Goal: Task Accomplishment & Management: Use online tool/utility

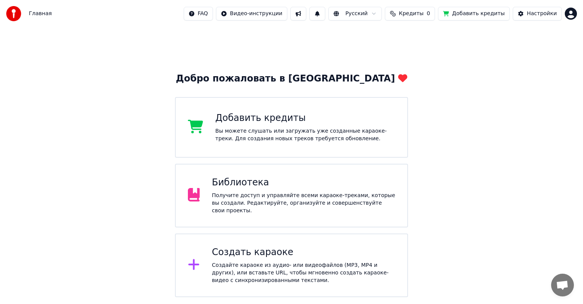
click at [265, 201] on div "Получите доступ и управляйте всеми караоке-треками, которые вы создали. Редакти…" at bounding box center [303, 203] width 183 height 23
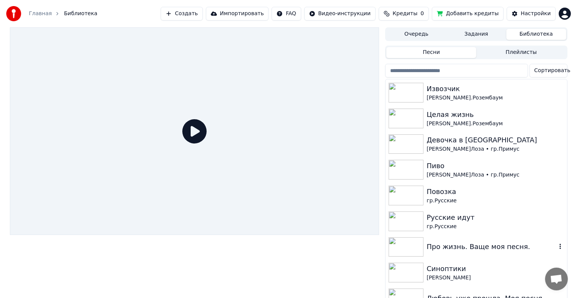
scroll to position [114, 0]
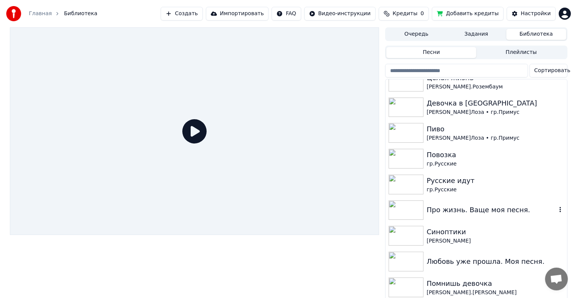
click at [411, 210] on img at bounding box center [405, 210] width 35 height 20
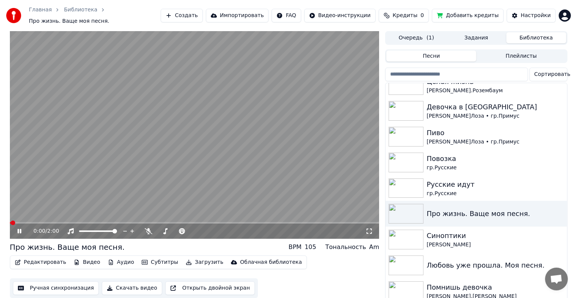
click at [20, 228] on icon at bounding box center [25, 231] width 18 height 6
click at [25, 258] on button "Редактировать" at bounding box center [41, 262] width 58 height 11
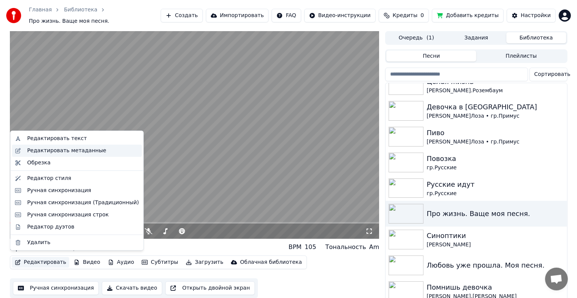
click at [82, 152] on div "Редактировать метаданные" at bounding box center [66, 151] width 79 height 8
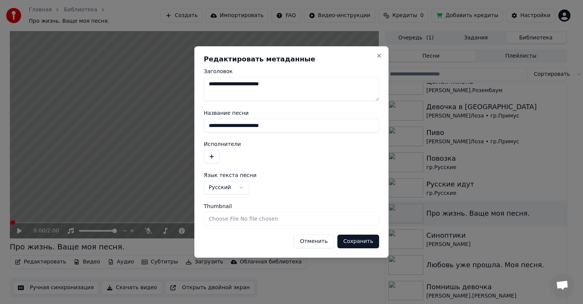
drag, startPoint x: 237, startPoint y: 129, endPoint x: 302, endPoint y: 126, distance: 65.4
click at [302, 126] on input "**********" at bounding box center [291, 126] width 175 height 14
type input "**********"
click at [221, 158] on div at bounding box center [291, 157] width 175 height 14
click at [228, 153] on div at bounding box center [291, 157] width 175 height 14
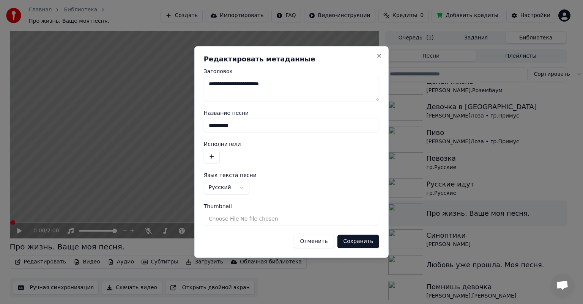
click at [213, 158] on button "button" at bounding box center [212, 157] width 16 height 14
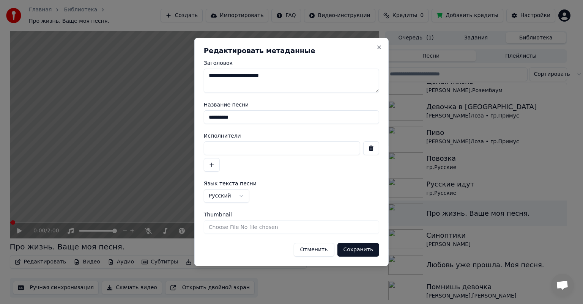
click at [214, 145] on input at bounding box center [282, 149] width 156 height 14
type input "**********"
drag, startPoint x: 284, startPoint y: 76, endPoint x: 237, endPoint y: 78, distance: 47.1
click at [237, 78] on textarea "**********" at bounding box center [291, 81] width 175 height 24
type textarea "**********"
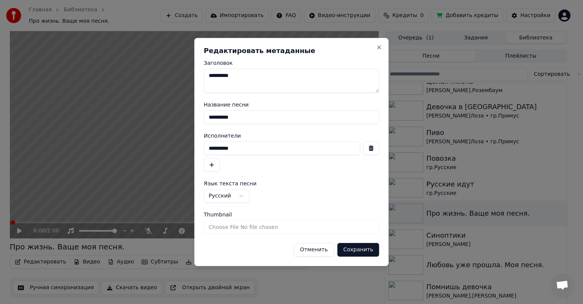
click at [362, 246] on button "Сохранить" at bounding box center [358, 250] width 42 height 14
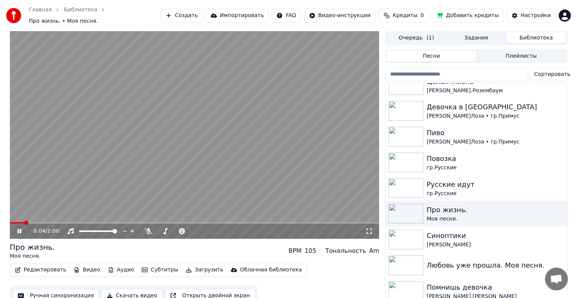
click at [20, 229] on icon at bounding box center [19, 231] width 4 height 5
click at [414, 243] on img at bounding box center [405, 240] width 35 height 20
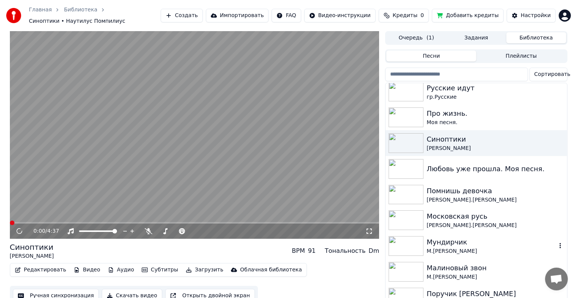
scroll to position [228, 0]
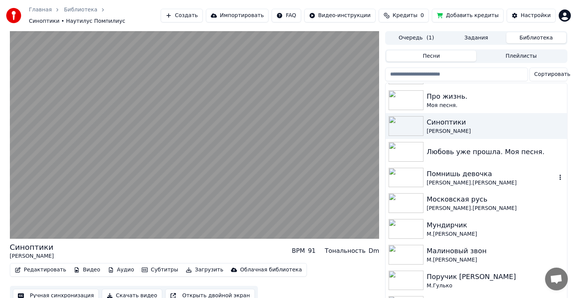
click at [397, 179] on img at bounding box center [405, 178] width 35 height 20
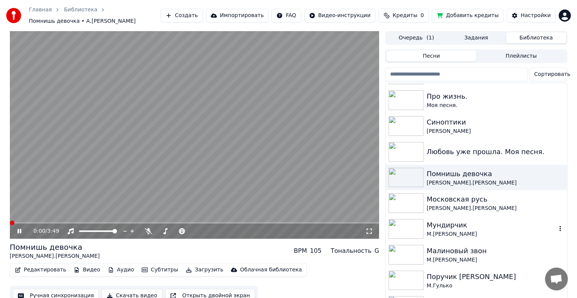
click at [422, 220] on img at bounding box center [405, 229] width 35 height 20
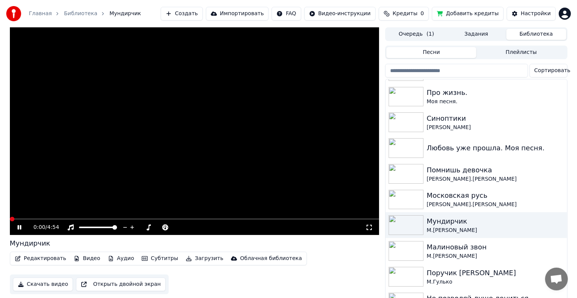
click at [20, 225] on icon at bounding box center [25, 227] width 18 height 6
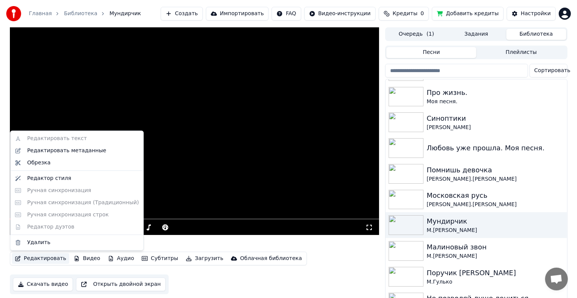
click at [31, 258] on button "Редактировать" at bounding box center [41, 258] width 58 height 11
click at [49, 148] on div "Редактировать метаданные" at bounding box center [66, 151] width 79 height 8
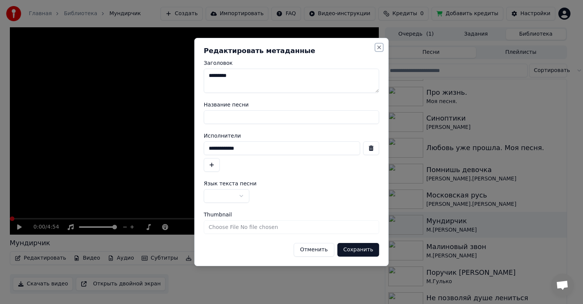
click at [381, 46] on button "Close" at bounding box center [379, 47] width 6 height 6
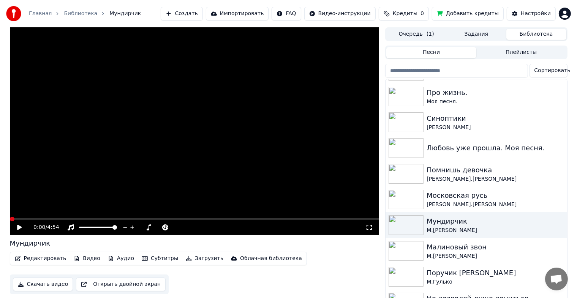
click at [43, 263] on button "Редактировать" at bounding box center [41, 258] width 58 height 11
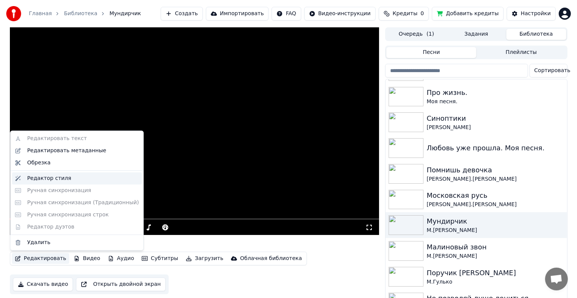
click at [41, 181] on div "Редактор стиля" at bounding box center [49, 179] width 44 height 8
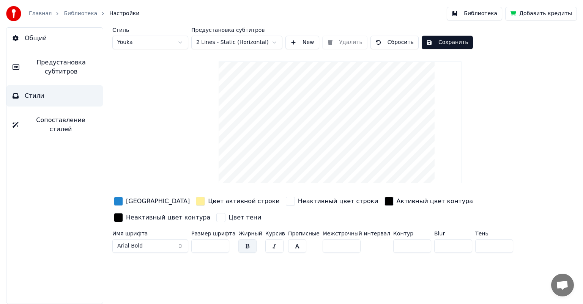
click at [432, 42] on button "Сохранить" at bounding box center [447, 43] width 51 height 14
click at [432, 42] on button "Готово" at bounding box center [442, 43] width 41 height 14
click at [478, 16] on button "Библиотека" at bounding box center [474, 14] width 55 height 14
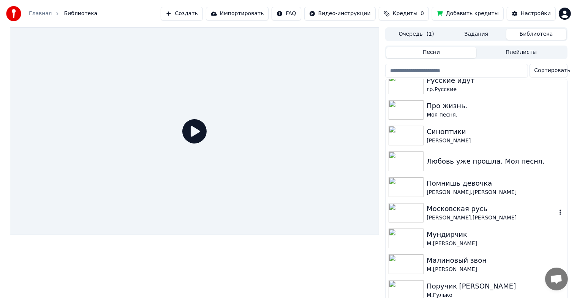
scroll to position [228, 0]
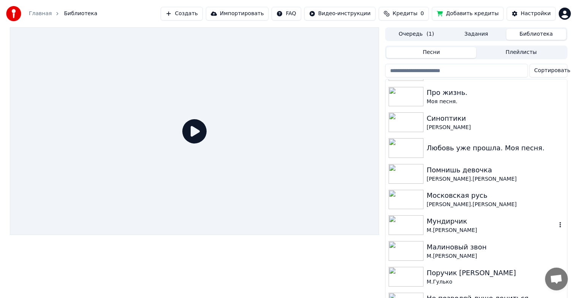
click at [416, 220] on img at bounding box center [405, 225] width 35 height 20
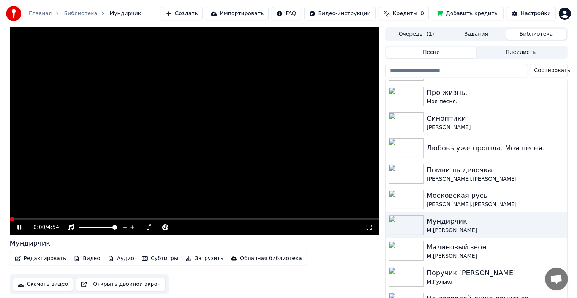
click at [21, 227] on icon at bounding box center [19, 227] width 4 height 5
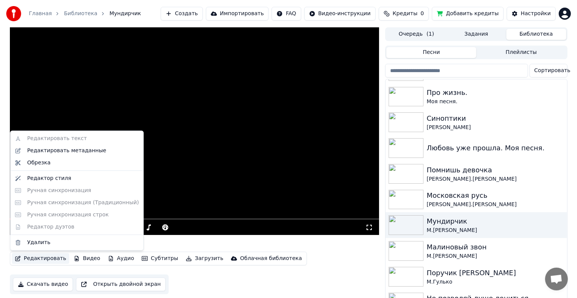
click at [44, 256] on button "Редактировать" at bounding box center [41, 258] width 58 height 11
click at [50, 176] on div "Редактор стиля" at bounding box center [49, 179] width 44 height 8
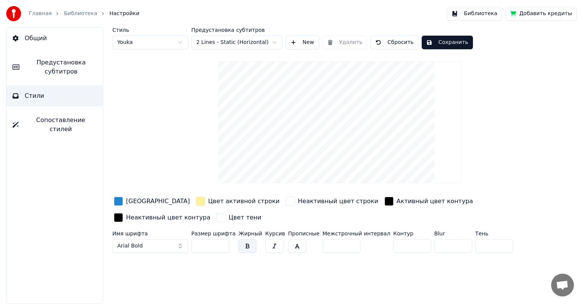
click at [443, 46] on button "Сохранить" at bounding box center [447, 43] width 51 height 14
click at [497, 11] on button "Библиотека" at bounding box center [474, 14] width 55 height 14
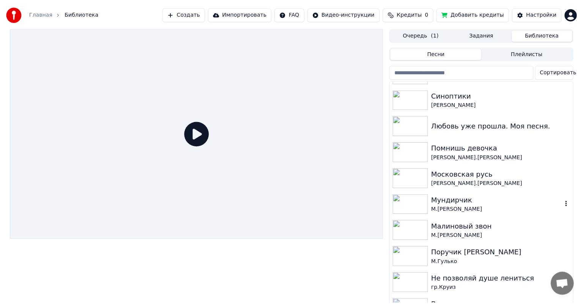
scroll to position [266, 0]
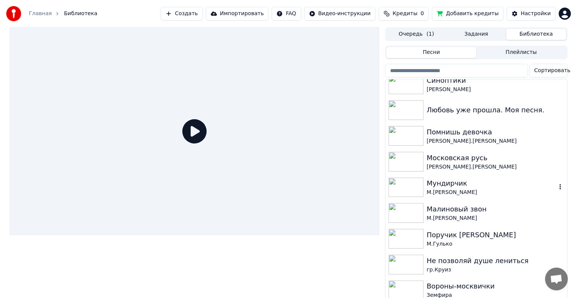
click at [418, 191] on img at bounding box center [405, 188] width 35 height 20
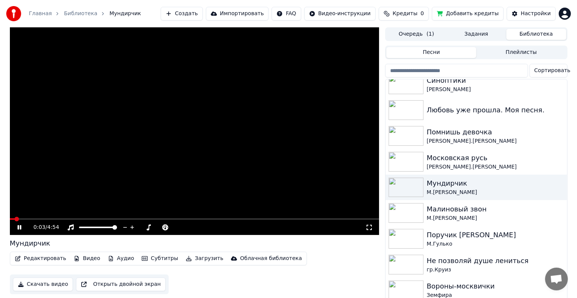
drag, startPoint x: 25, startPoint y: 227, endPoint x: 17, endPoint y: 227, distance: 7.6
click at [23, 227] on icon at bounding box center [25, 227] width 18 height 6
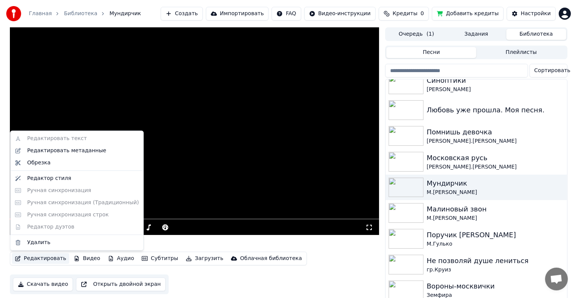
click at [52, 259] on button "Редактировать" at bounding box center [41, 258] width 58 height 11
click at [55, 181] on div "Редактор стиля" at bounding box center [49, 179] width 44 height 8
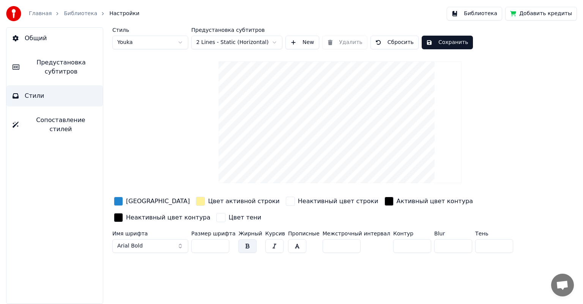
click at [119, 202] on div "button" at bounding box center [118, 201] width 9 height 9
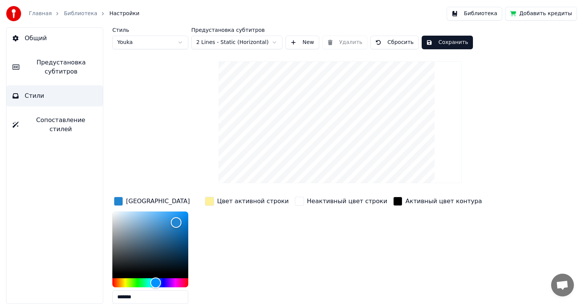
click at [119, 203] on div "button" at bounding box center [118, 201] width 9 height 9
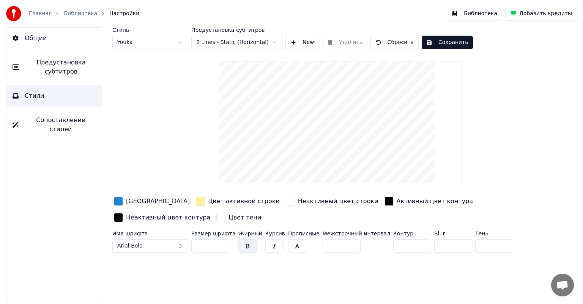
click at [220, 205] on div "Цвет активной строки" at bounding box center [244, 201] width 72 height 9
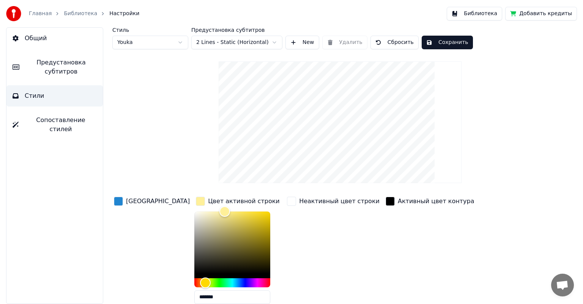
click at [219, 204] on div "Цвет активной строки" at bounding box center [244, 201] width 72 height 9
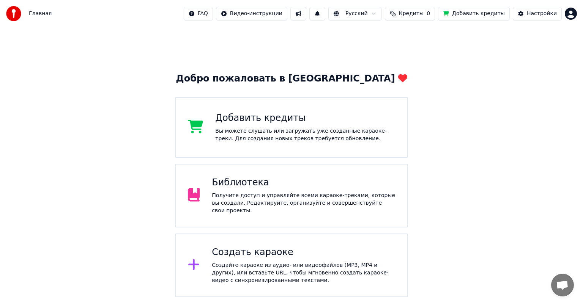
click at [235, 150] on div "Добавить кредиты Вы можете слушать или загружать уже созданные караоке-треки. Д…" at bounding box center [291, 127] width 233 height 61
click at [232, 205] on div "Получите доступ и управляйте всеми караоке-треками, которые вы создали. Редакти…" at bounding box center [303, 203] width 183 height 23
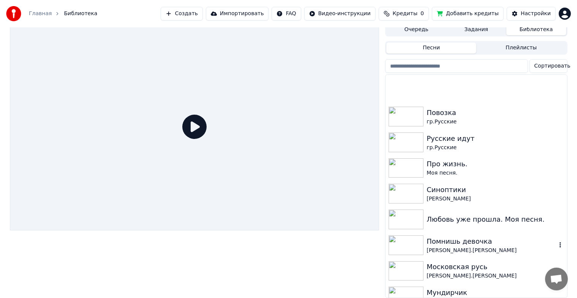
scroll to position [266, 0]
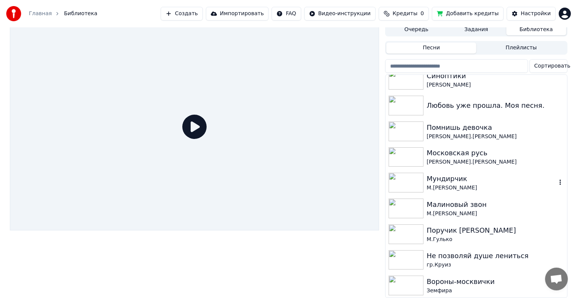
click at [418, 175] on img at bounding box center [405, 183] width 35 height 20
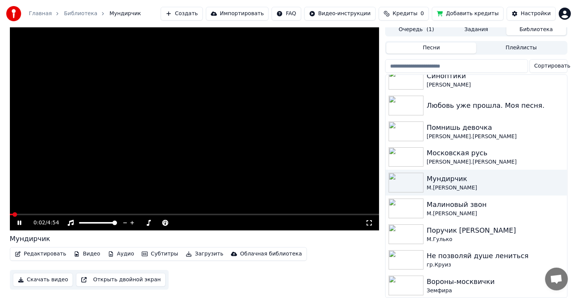
click at [20, 221] on icon at bounding box center [19, 223] width 4 height 5
click at [18, 220] on icon at bounding box center [19, 222] width 5 height 5
click at [2, 228] on div "0:44 / 4:54 Мундирчик Редактировать Видео Аудио Субтитры Загрузить Облачная биб…" at bounding box center [288, 160] width 577 height 275
click at [21, 220] on icon at bounding box center [25, 223] width 18 height 6
click at [44, 249] on button "Редактировать" at bounding box center [41, 254] width 58 height 11
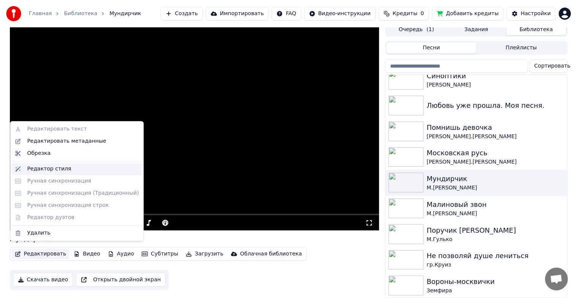
click at [53, 169] on div "Редактор стиля" at bounding box center [49, 169] width 44 height 8
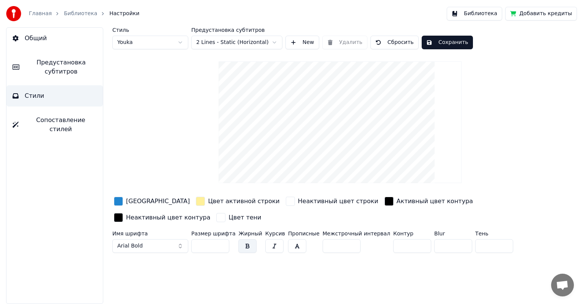
click at [327, 97] on video at bounding box center [340, 123] width 243 height 122
click at [329, 93] on video at bounding box center [340, 123] width 243 height 122
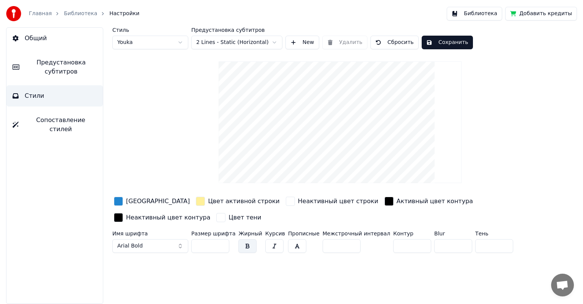
click at [329, 93] on video at bounding box center [340, 123] width 243 height 122
click at [65, 63] on span "Предустановка субтитров" at bounding box center [60, 67] width 71 height 18
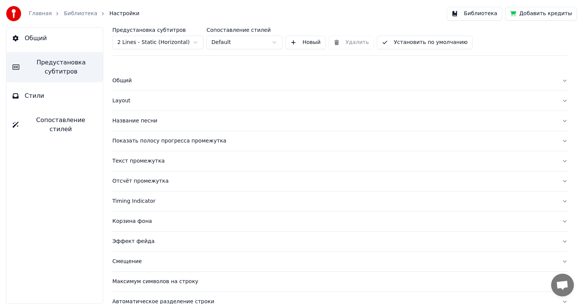
click at [58, 91] on button "Стили" at bounding box center [54, 95] width 96 height 21
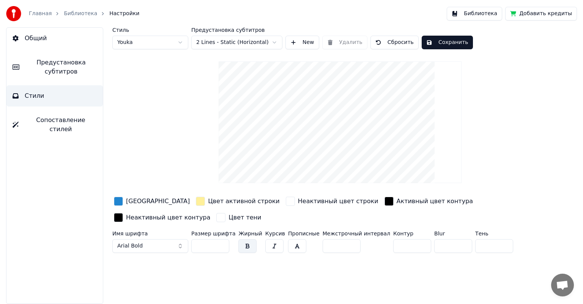
click at [273, 41] on html "Главная Библиотека Настройки Библиотека Добавить кредиты Общий Предустановка су…" at bounding box center [291, 152] width 583 height 304
click at [278, 41] on html "Главная Библиотека Настройки Библиотека Добавить кредиты Общий Предустановка су…" at bounding box center [291, 152] width 583 height 304
click at [339, 96] on video at bounding box center [340, 123] width 243 height 122
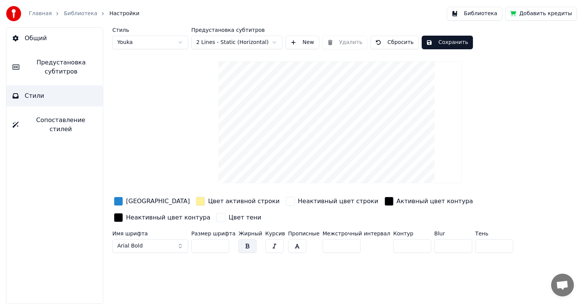
click at [119, 232] on label "Имя шрифта" at bounding box center [150, 233] width 76 height 5
click at [62, 120] on span "Сопоставление стилей" at bounding box center [61, 125] width 72 height 18
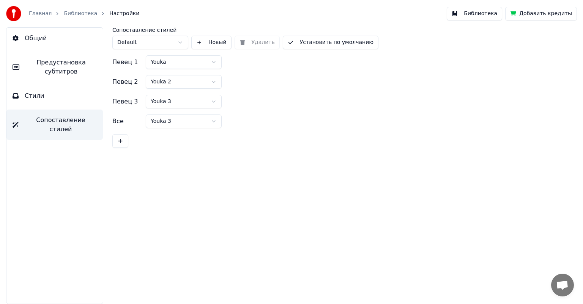
click at [55, 100] on button "Стили" at bounding box center [54, 95] width 96 height 21
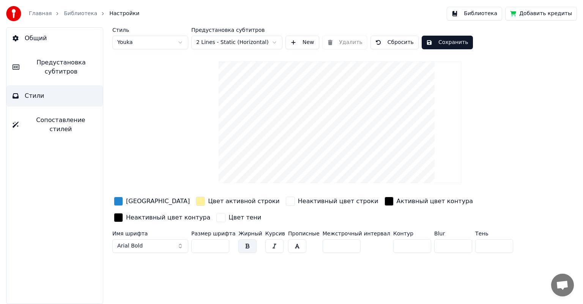
click at [49, 40] on button "Общий" at bounding box center [54, 38] width 96 height 21
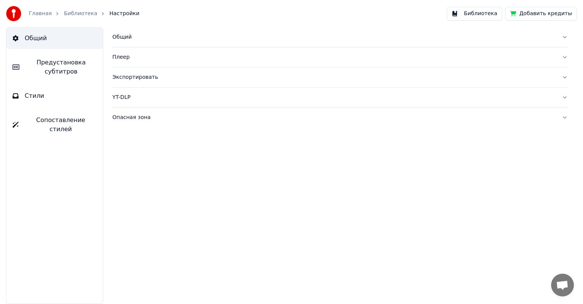
click at [39, 101] on button "Стили" at bounding box center [54, 95] width 96 height 21
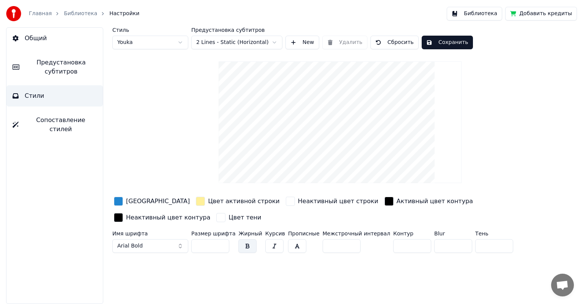
click at [487, 12] on button "Библиотека" at bounding box center [474, 14] width 55 height 14
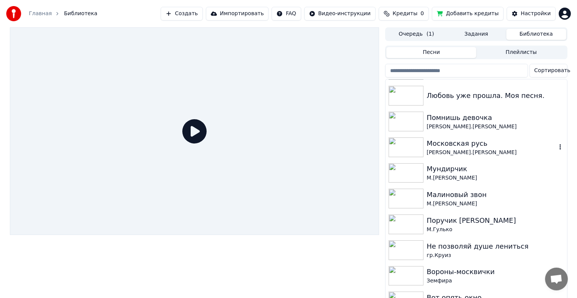
scroll to position [304, 0]
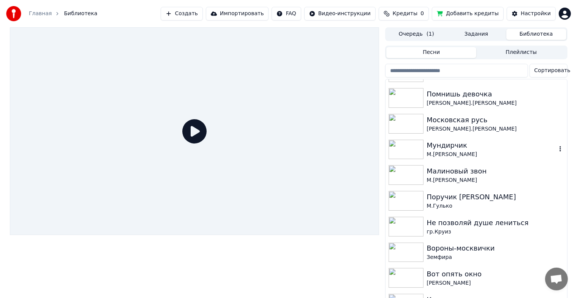
click at [416, 145] on img at bounding box center [405, 150] width 35 height 20
drag, startPoint x: 416, startPoint y: 145, endPoint x: 415, endPoint y: 141, distance: 4.0
click at [416, 144] on img at bounding box center [405, 150] width 35 height 20
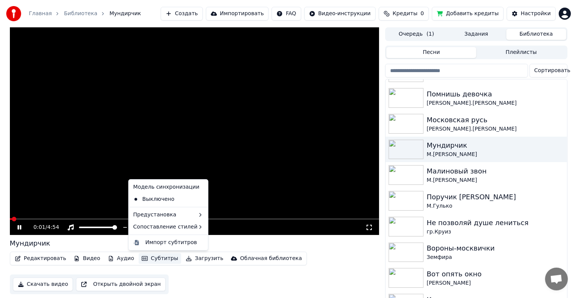
click at [156, 258] on button "Субтитры" at bounding box center [160, 258] width 43 height 11
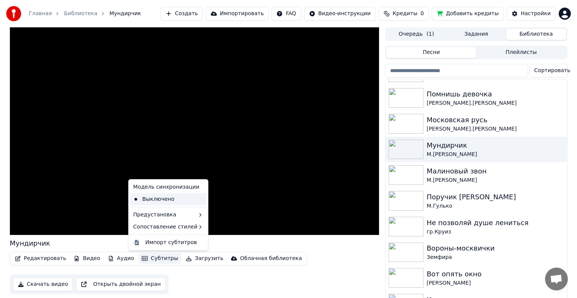
click at [164, 200] on div "Выключено" at bounding box center [168, 199] width 76 height 12
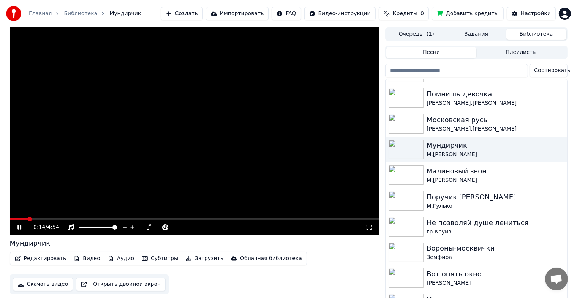
click at [152, 257] on button "Субтитры" at bounding box center [160, 258] width 43 height 11
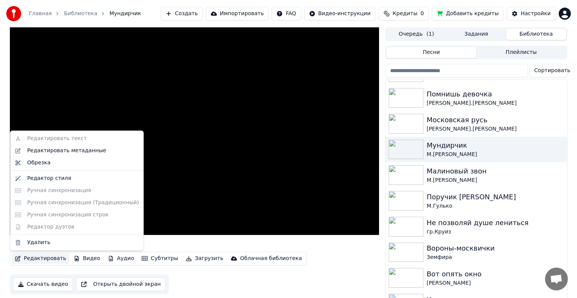
click at [54, 263] on button "Редактировать" at bounding box center [41, 258] width 58 height 11
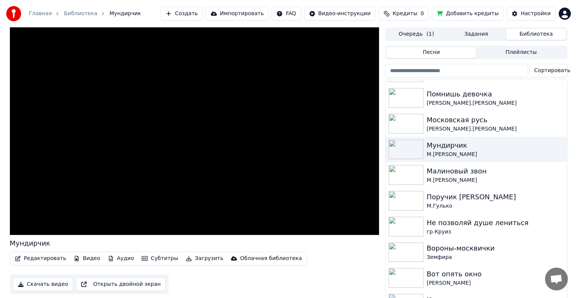
click at [54, 263] on button "Редактировать" at bounding box center [41, 258] width 58 height 11
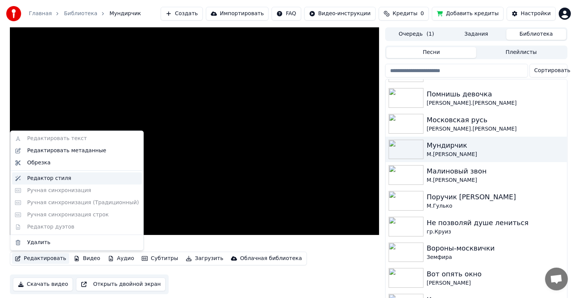
click at [41, 177] on div "Редактор стиля" at bounding box center [49, 179] width 44 height 8
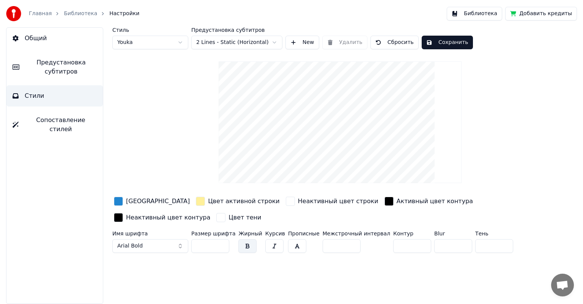
click at [489, 15] on button "Библиотека" at bounding box center [474, 14] width 55 height 14
